Goal: Information Seeking & Learning: Learn about a topic

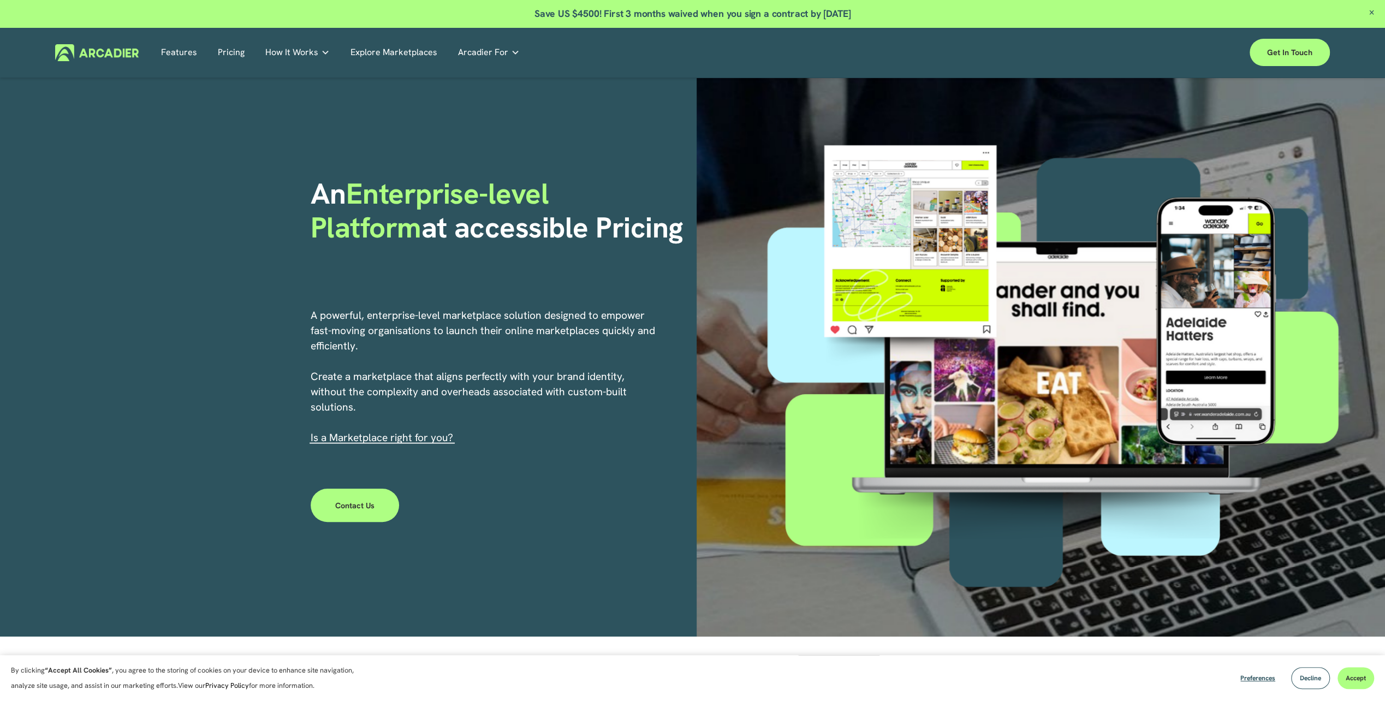
click at [261, 234] on div "An Enterprise-level Platform at accessible Pricing A powerful, enterprise-level…" at bounding box center [692, 357] width 1385 height 558
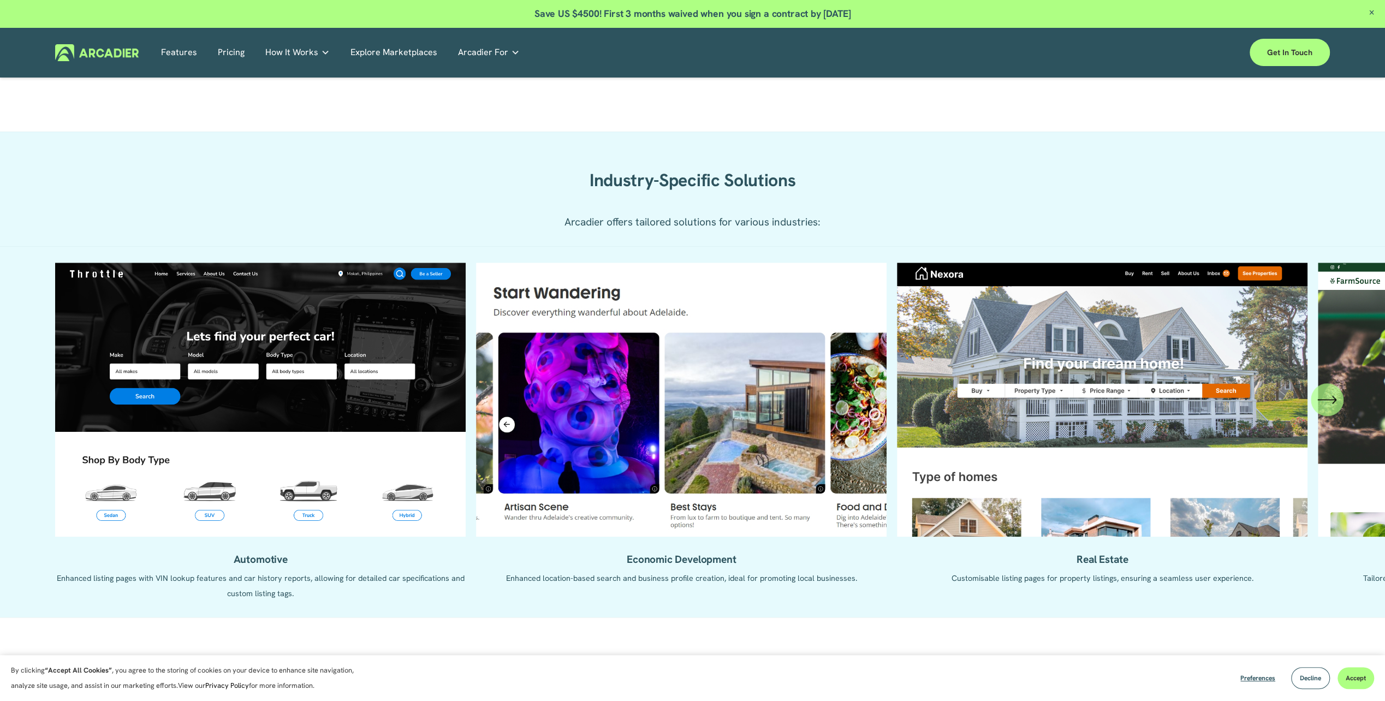
scroll to position [1037, 0]
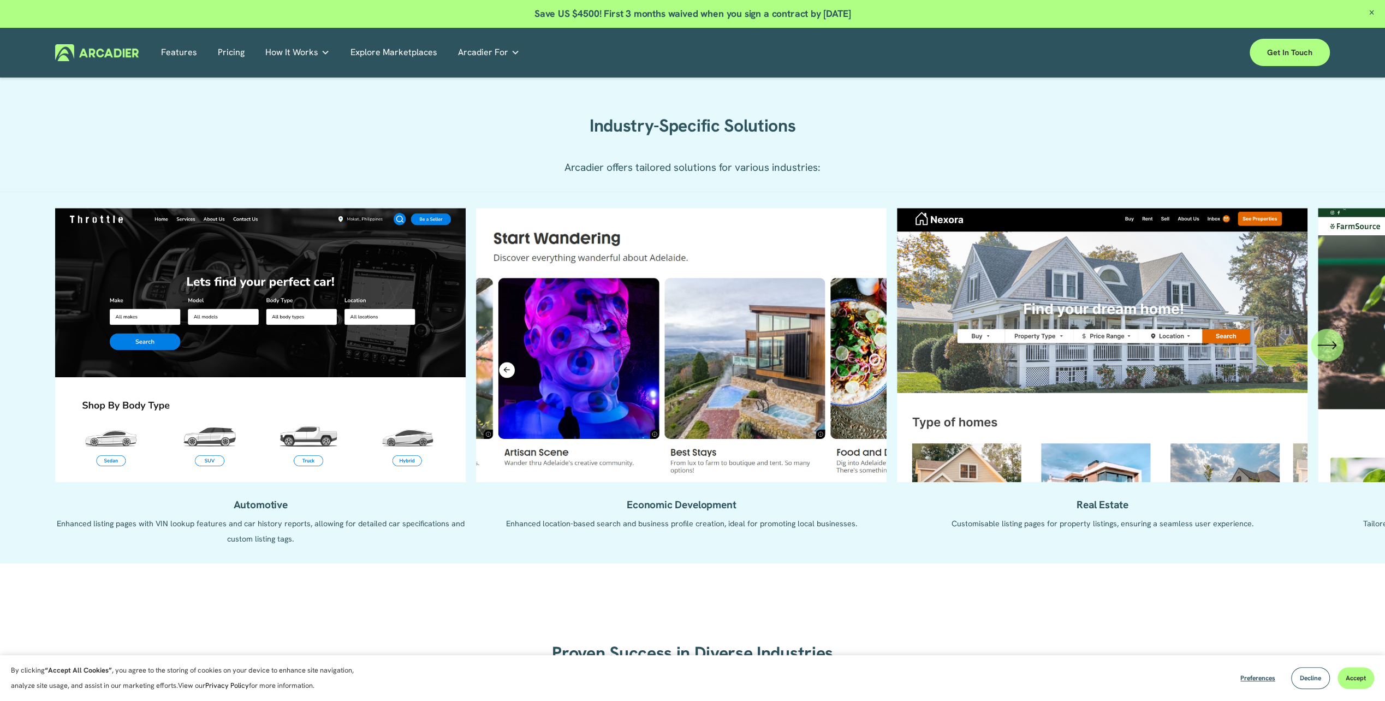
click at [1334, 352] on icon "\a \a \a Next\a \a" at bounding box center [1327, 345] width 20 height 20
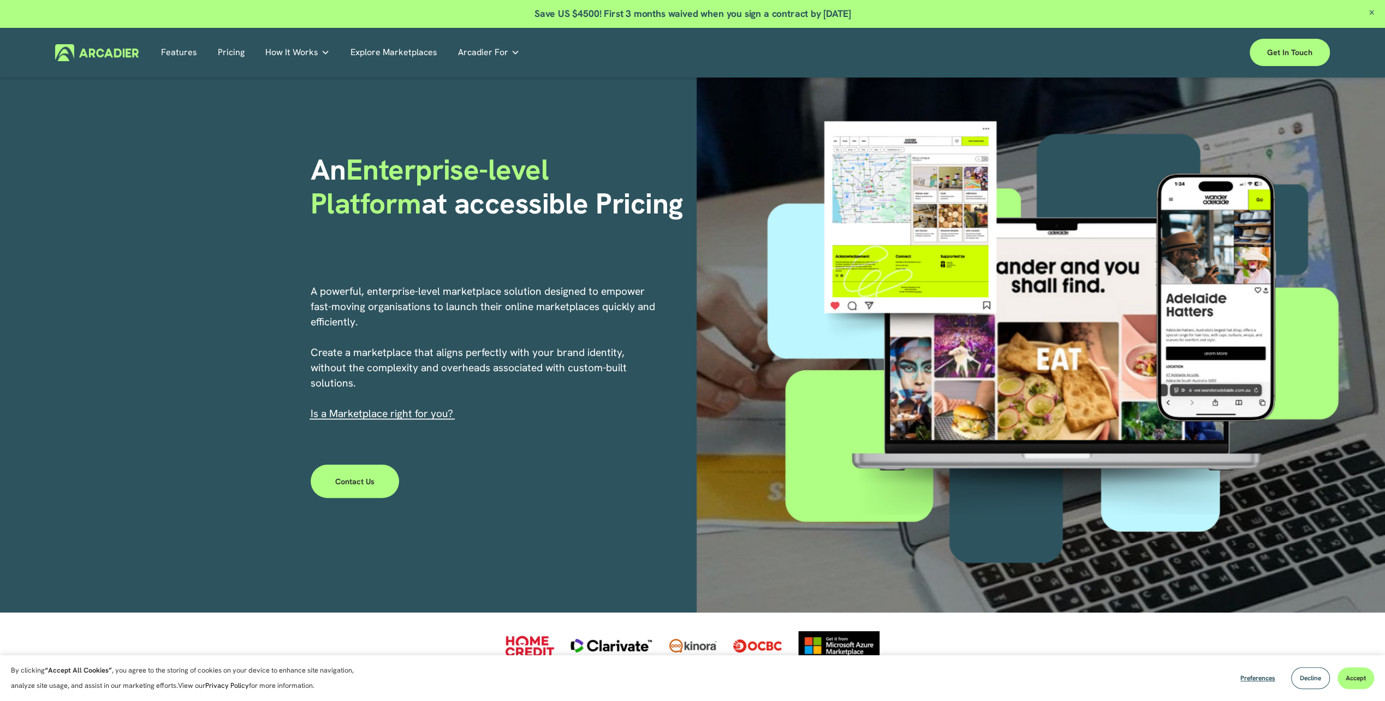
scroll to position [0, 0]
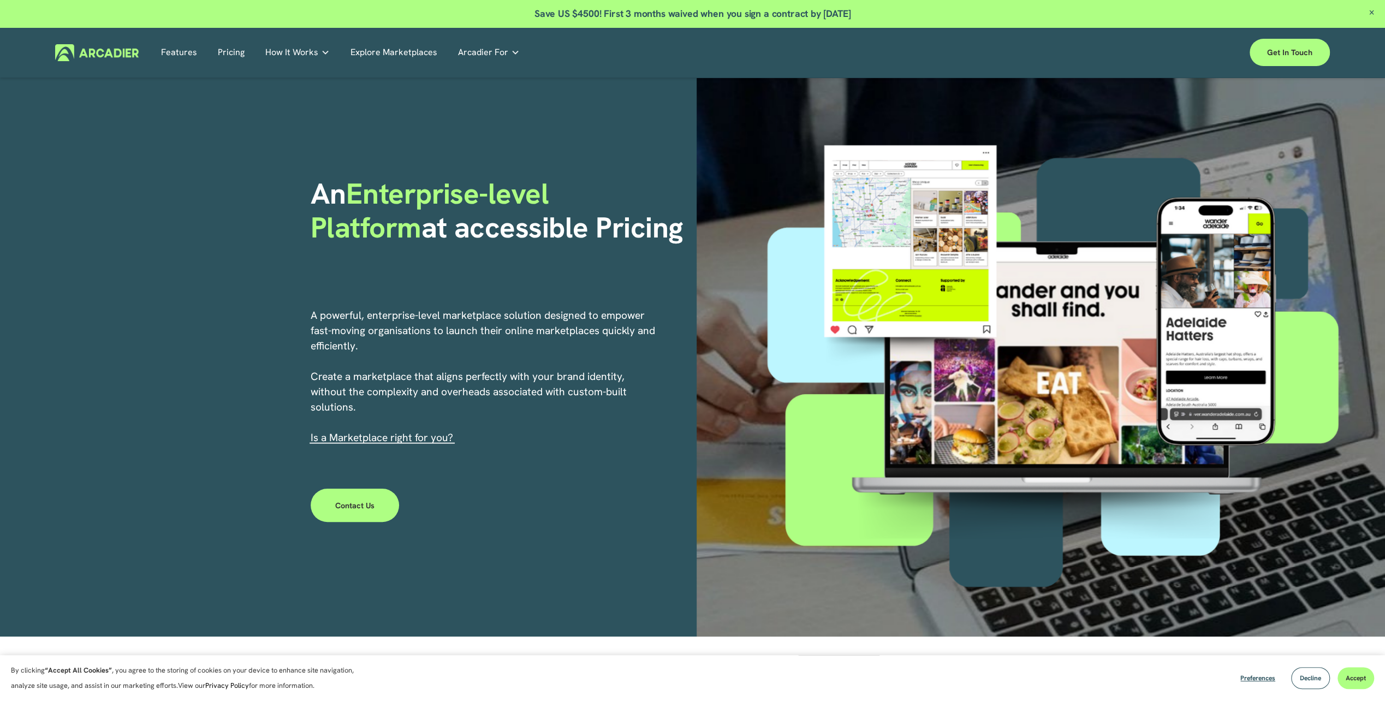
click at [385, 51] on link "Explore Marketplaces" at bounding box center [393, 52] width 87 height 17
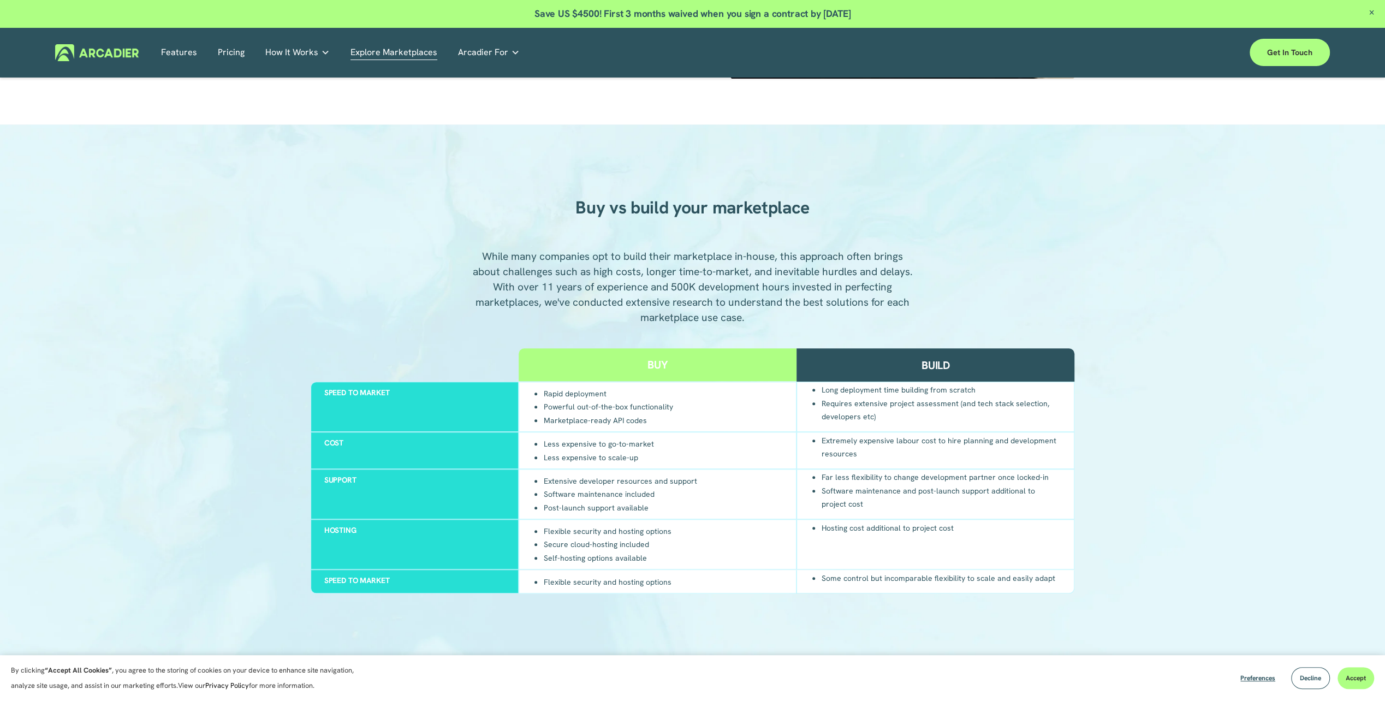
scroll to position [982, 0]
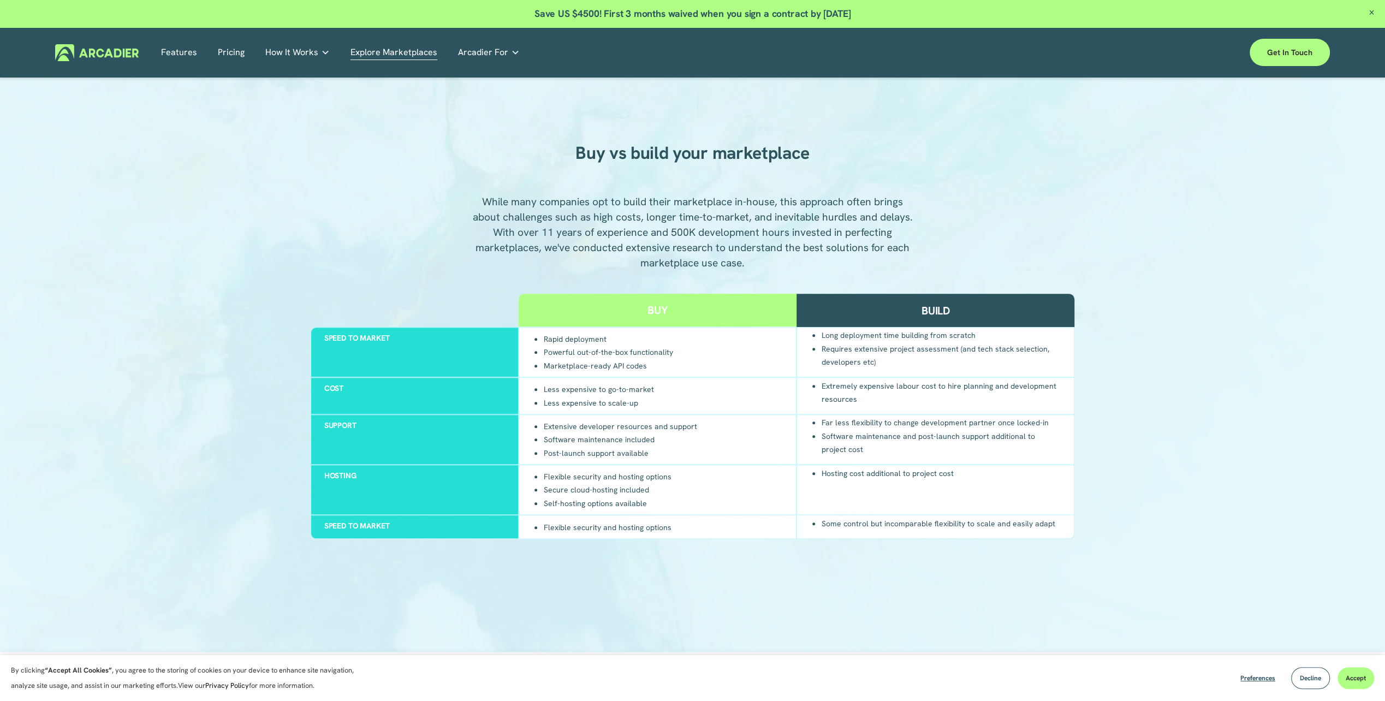
click at [204, 281] on div "Buy vs build your marketplace While many companies opt to build their marketpla…" at bounding box center [692, 361] width 1385 height 490
click at [229, 53] on link "Pricing" at bounding box center [231, 52] width 27 height 17
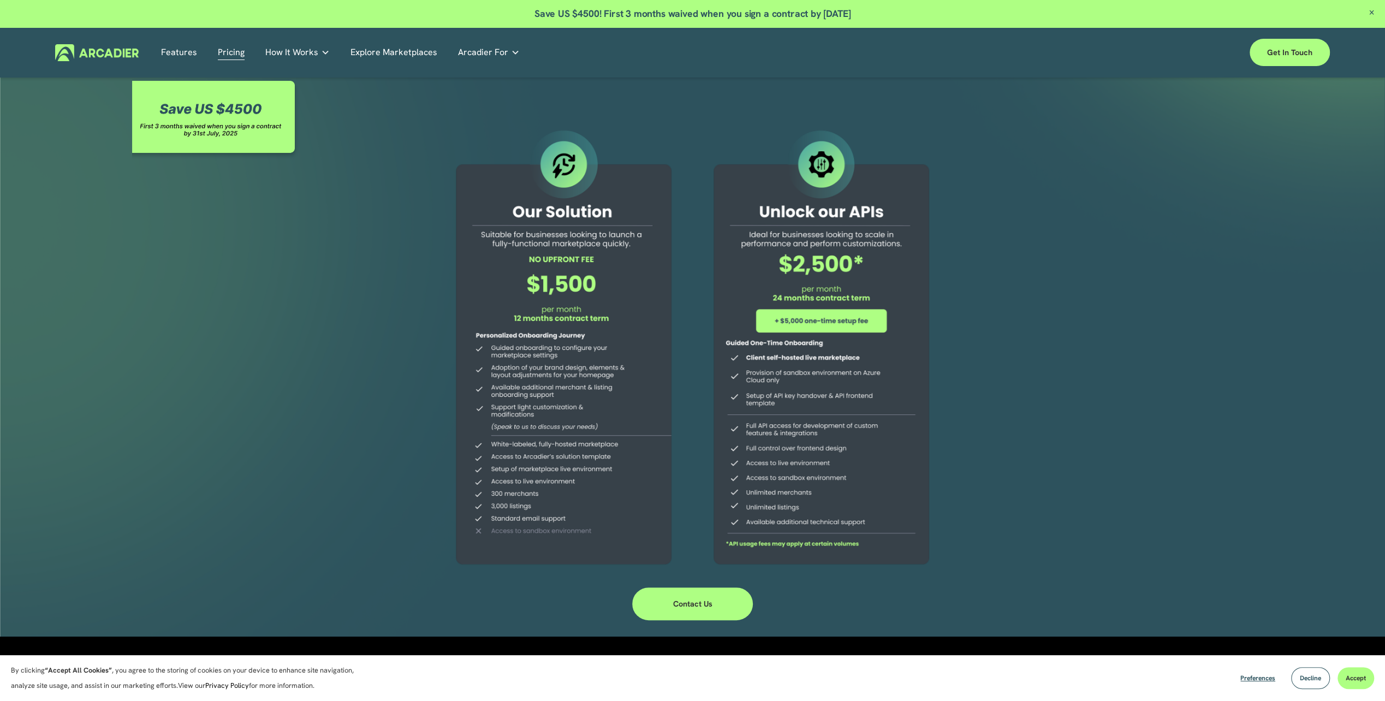
click at [184, 53] on link "Features" at bounding box center [179, 52] width 36 height 17
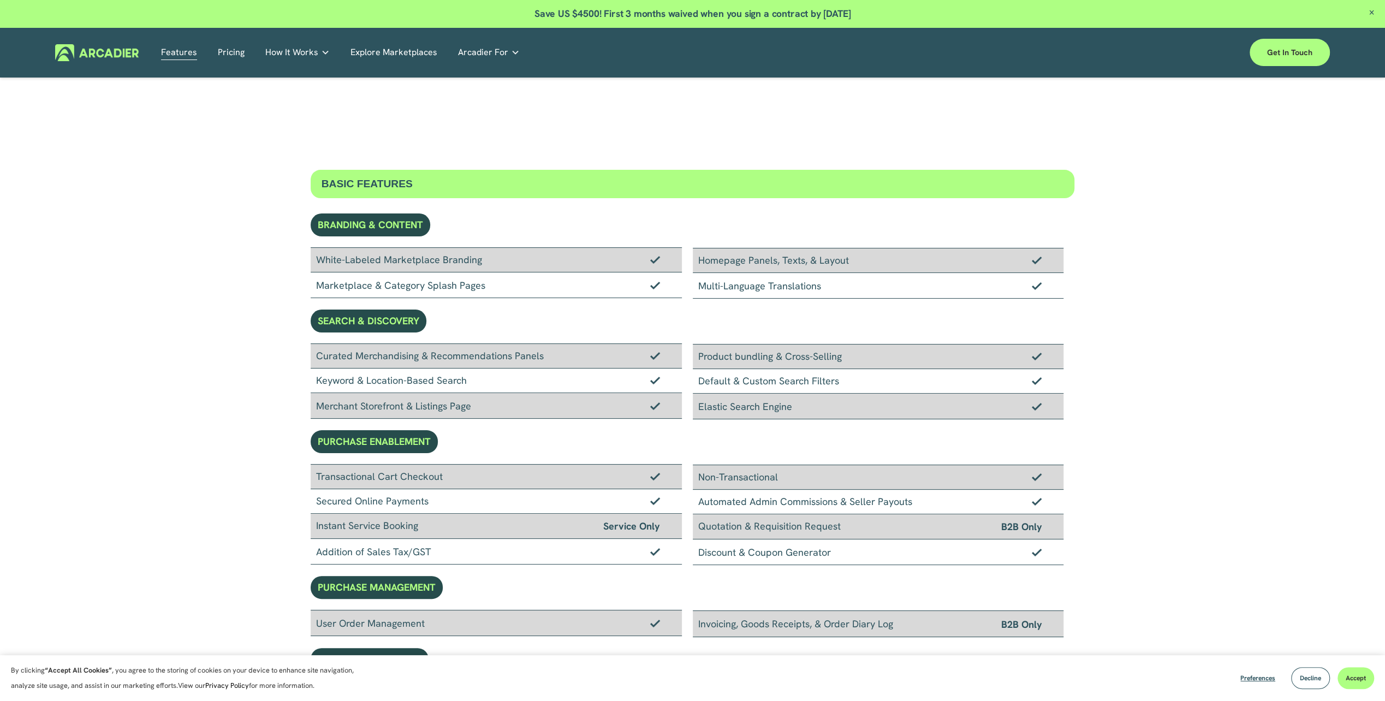
click at [109, 48] on img at bounding box center [97, 52] width 84 height 17
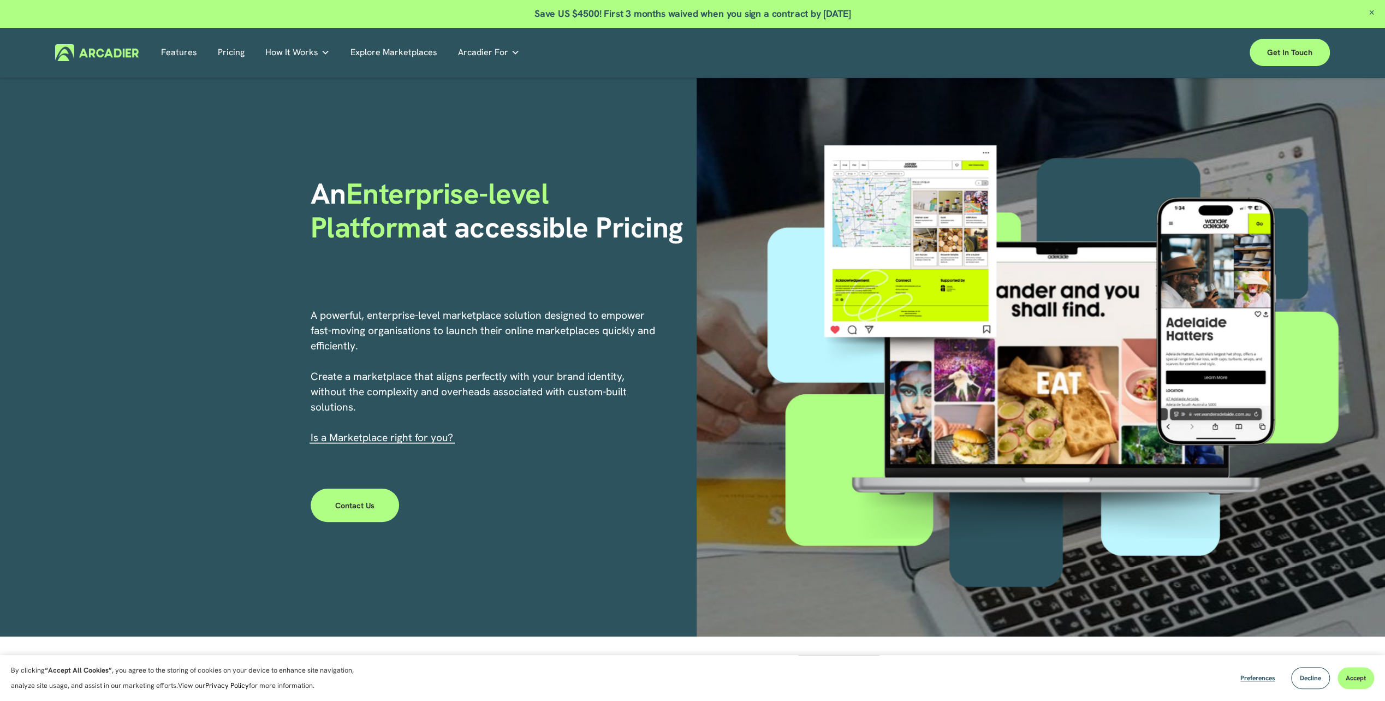
click at [0, 0] on p "Read about game-changing marketplace solutions." at bounding box center [0, 0] width 0 height 0
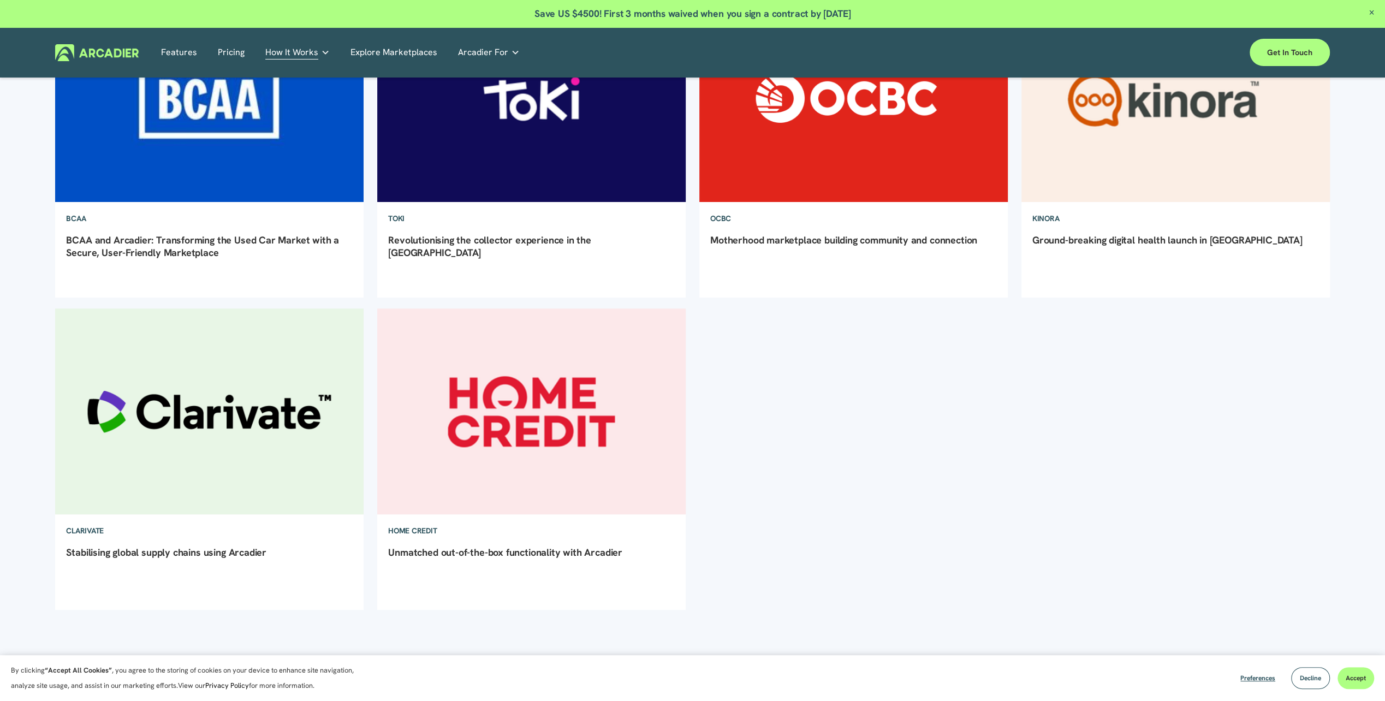
scroll to position [164, 0]
